Goal: Task Accomplishment & Management: Manage account settings

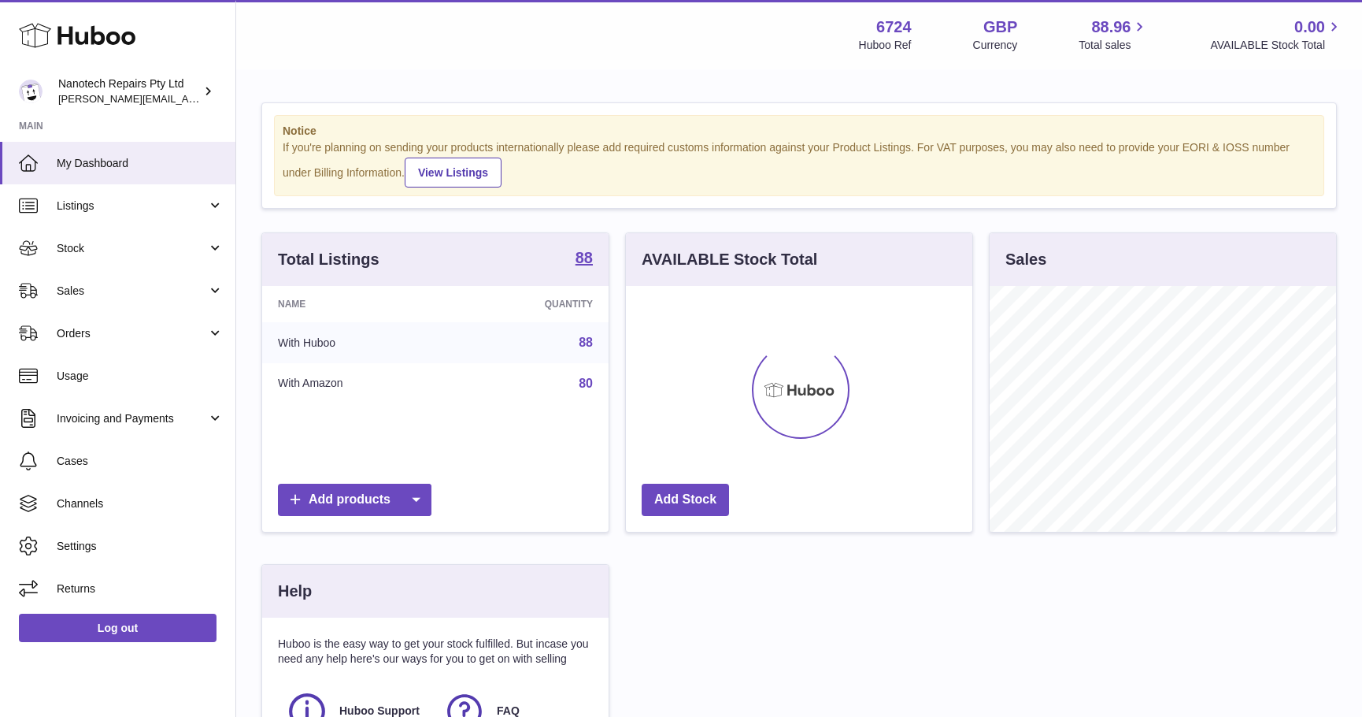
scroll to position [246, 346]
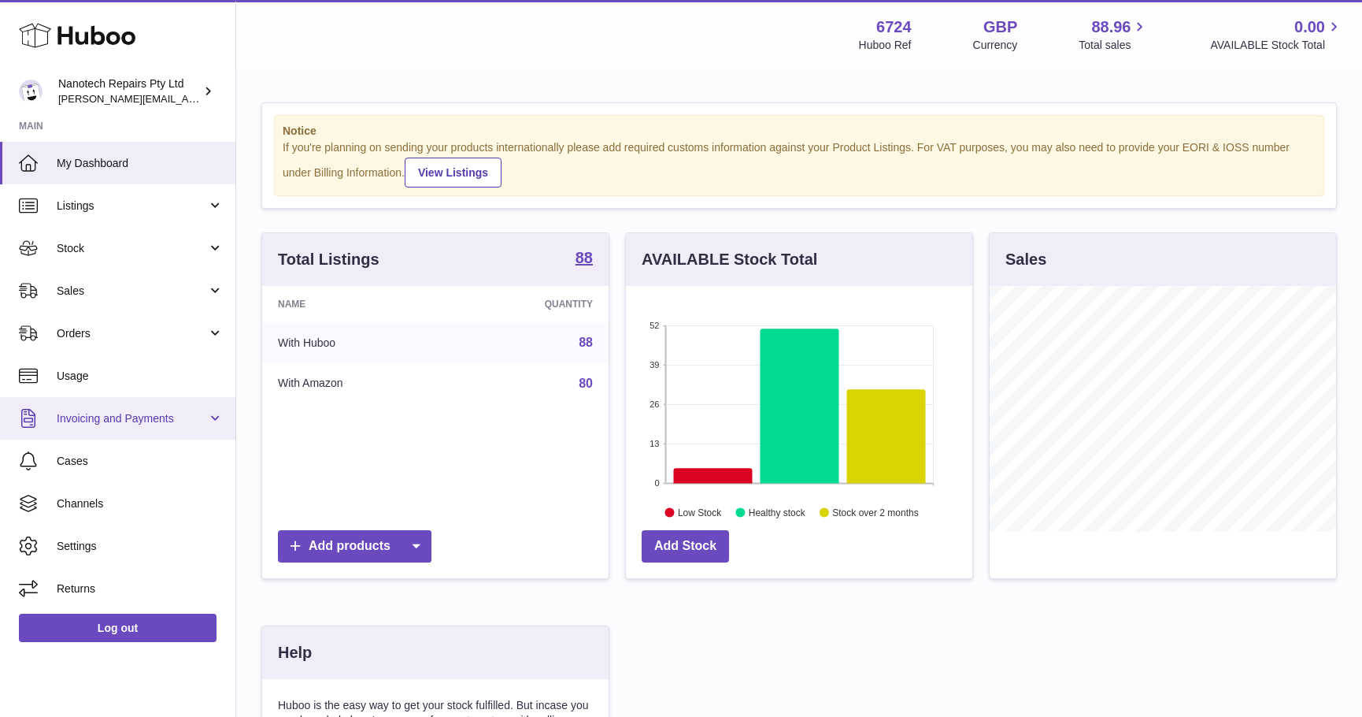
click at [158, 418] on span "Invoicing and Payments" at bounding box center [132, 418] width 150 height 15
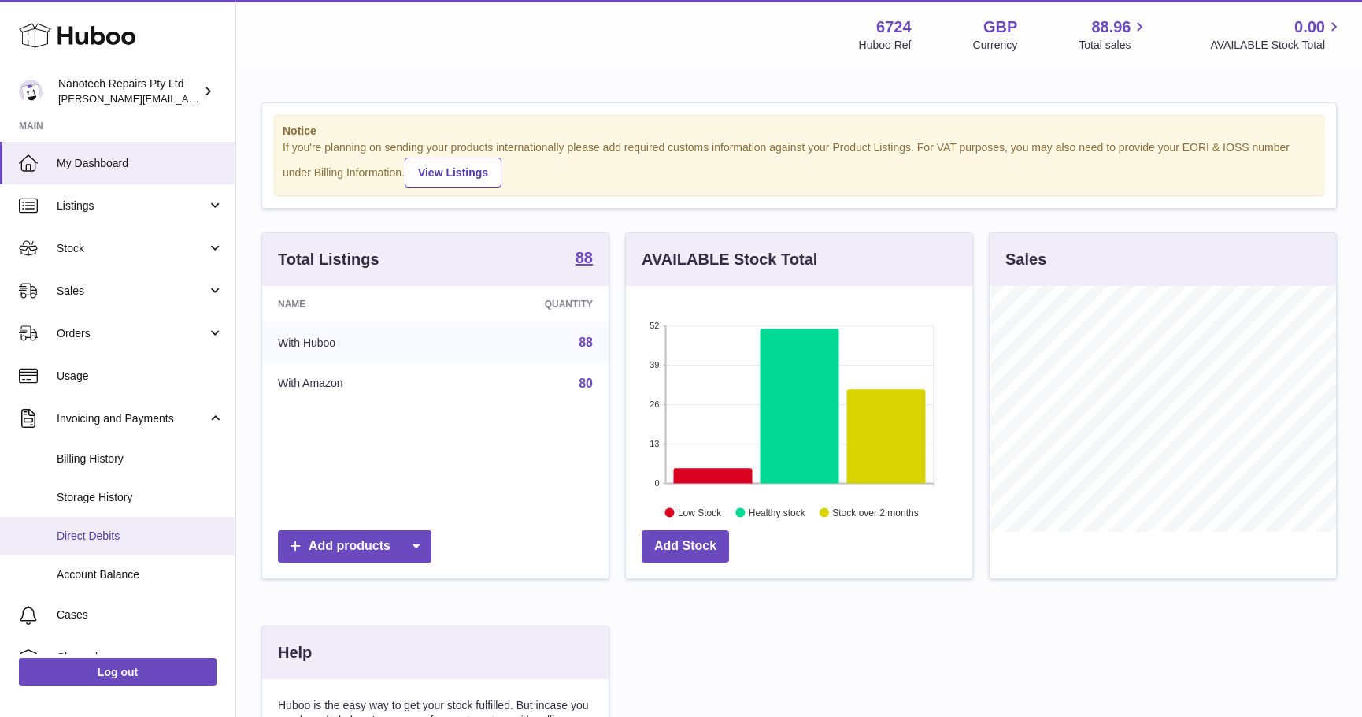
click at [106, 531] on span "Direct Debits" at bounding box center [140, 535] width 167 height 15
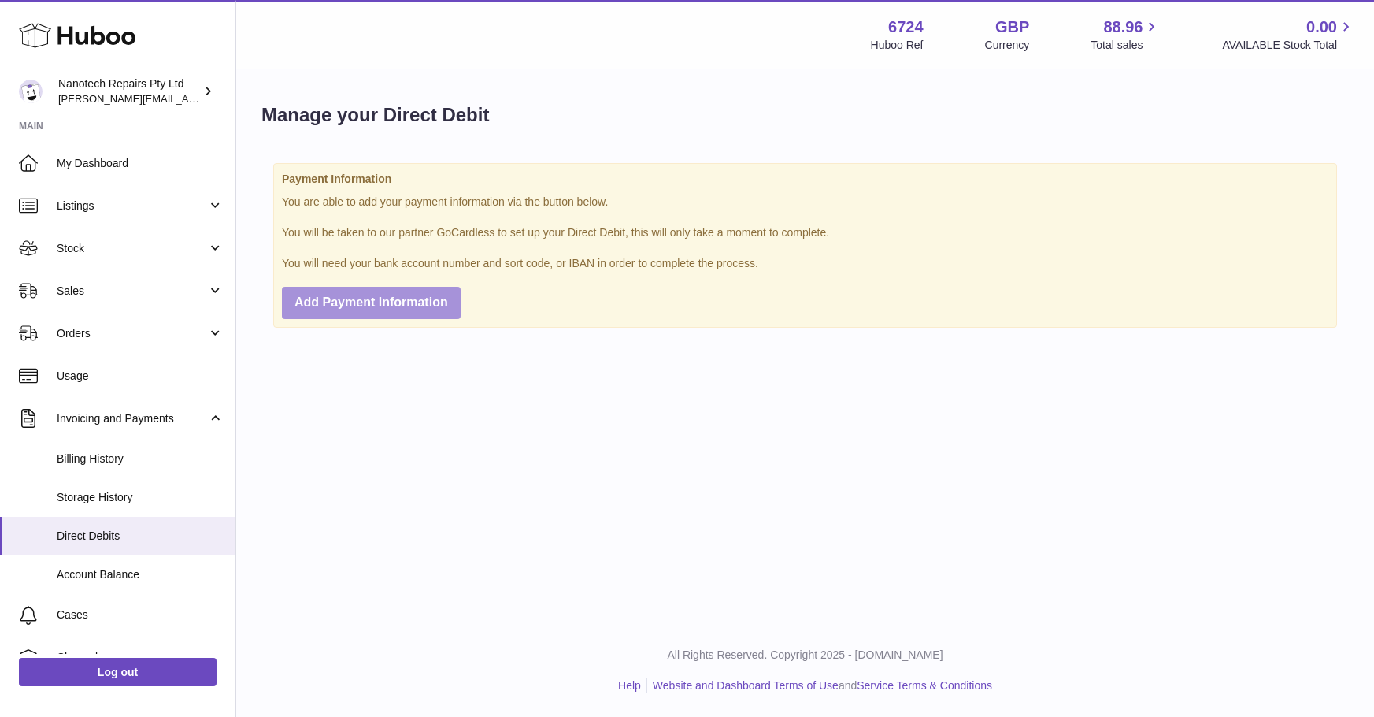
click at [386, 307] on span "Add Payment Information" at bounding box center [371, 301] width 154 height 13
click at [935, 176] on strong "Payment Information" at bounding box center [805, 179] width 1046 height 15
